Goal: Obtain resource: Obtain resource

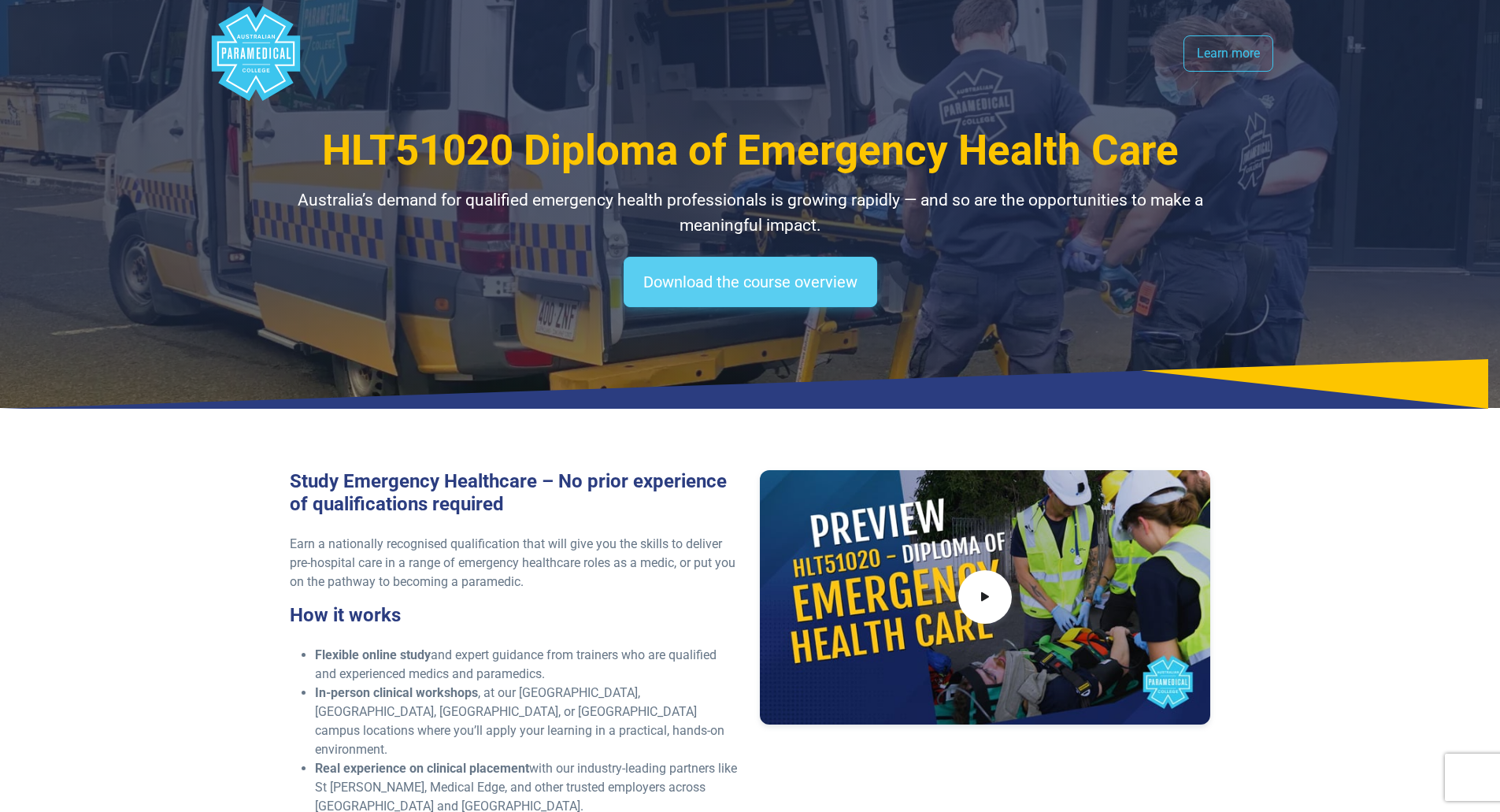
click at [771, 274] on link "Download the course overview" at bounding box center [750, 282] width 253 height 50
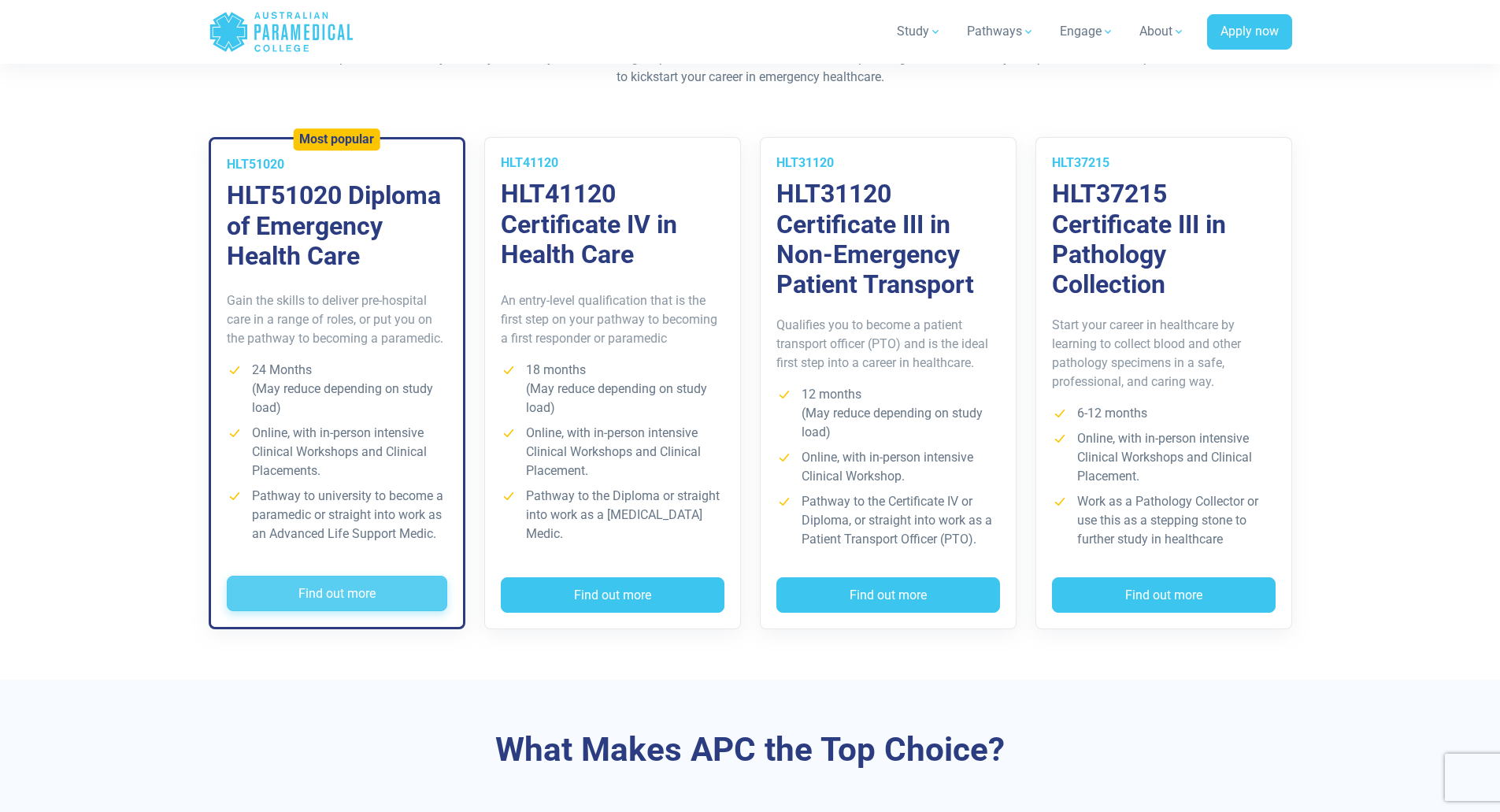
scroll to position [1102, 0]
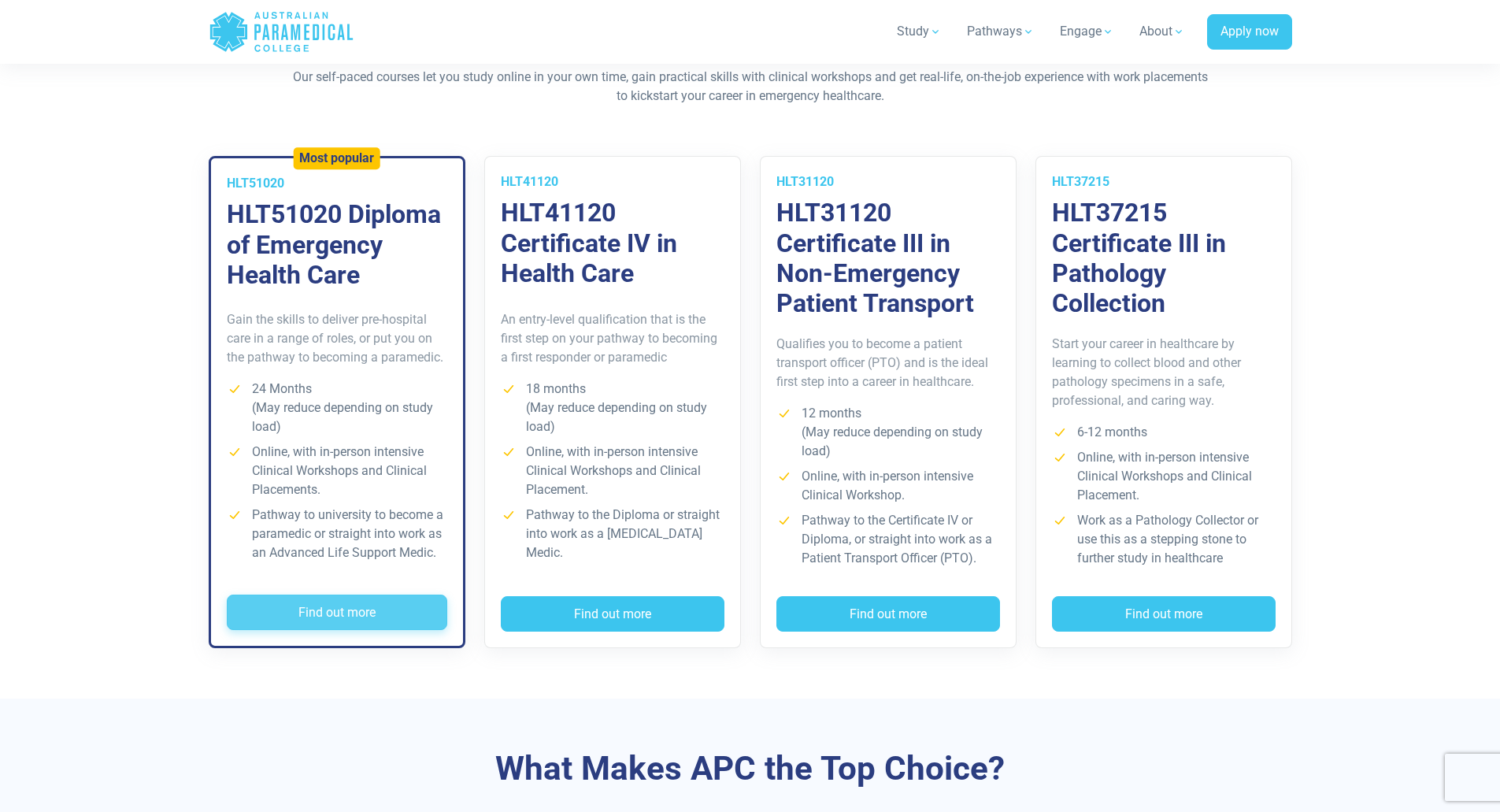
click at [347, 598] on button "Find out more" at bounding box center [336, 612] width 220 height 36
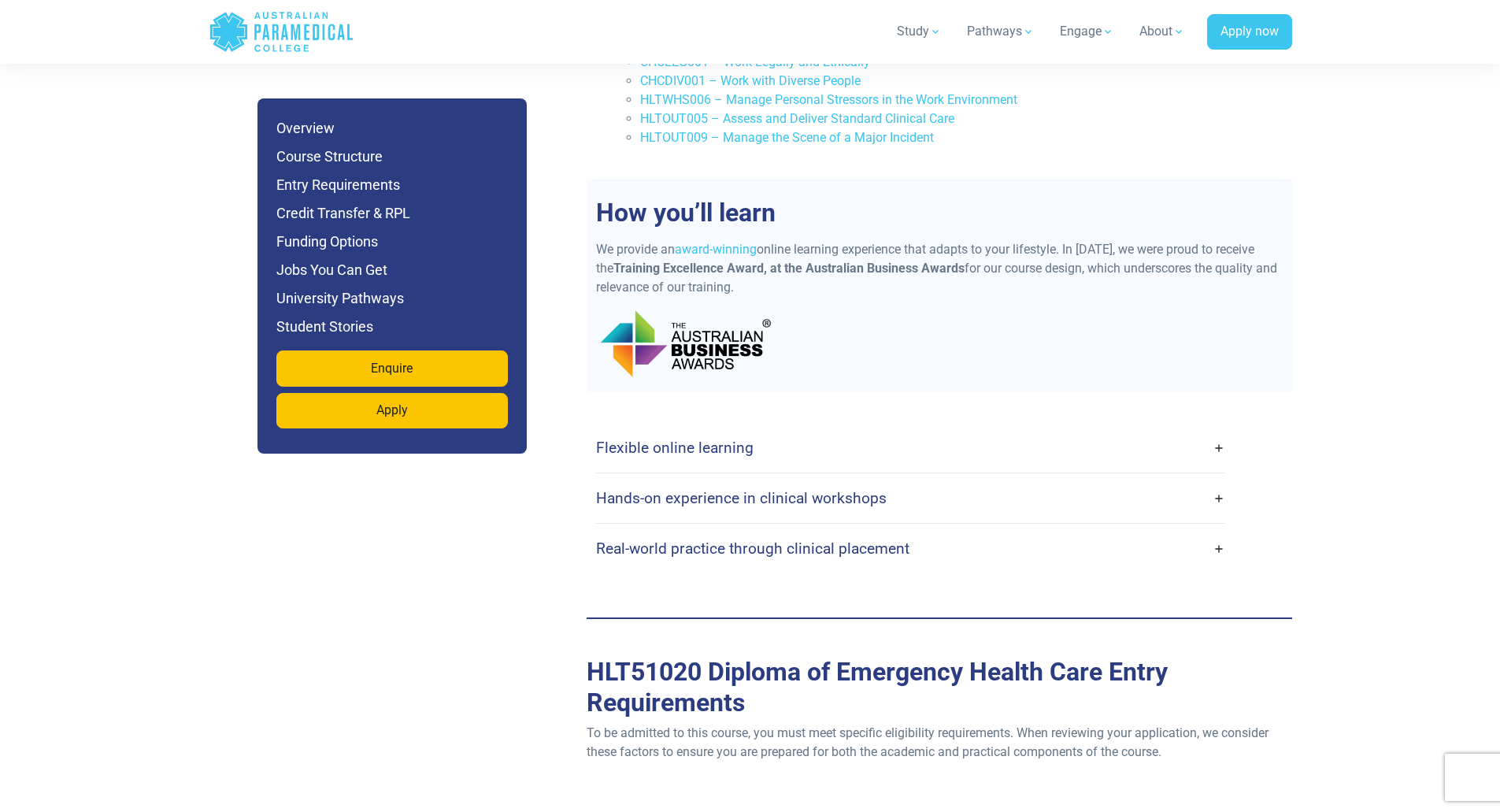
scroll to position [4015, 0]
